Goal: Use online tool/utility: Utilize a website feature to perform a specific function

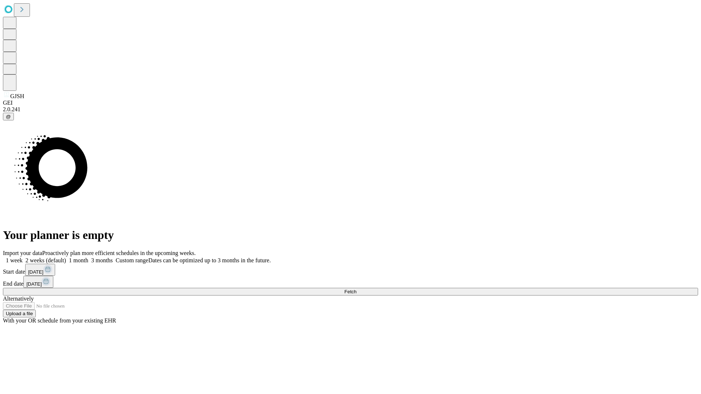
click at [356, 289] on span "Fetch" at bounding box center [350, 291] width 12 height 5
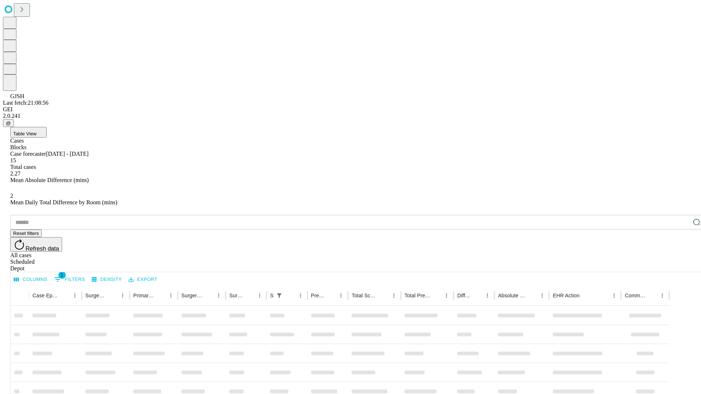
click at [36, 131] on span "Table View" at bounding box center [24, 133] width 23 height 5
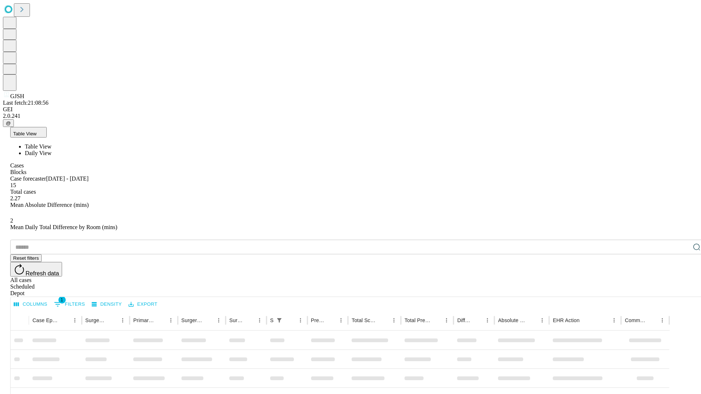
click at [51, 150] on span "Daily View" at bounding box center [38, 153] width 27 height 6
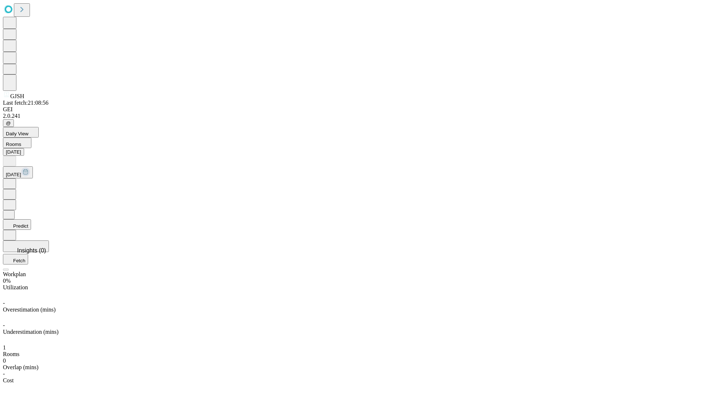
click at [31, 219] on button "Predict" at bounding box center [17, 224] width 28 height 11
